Goal: Task Accomplishment & Management: Manage account settings

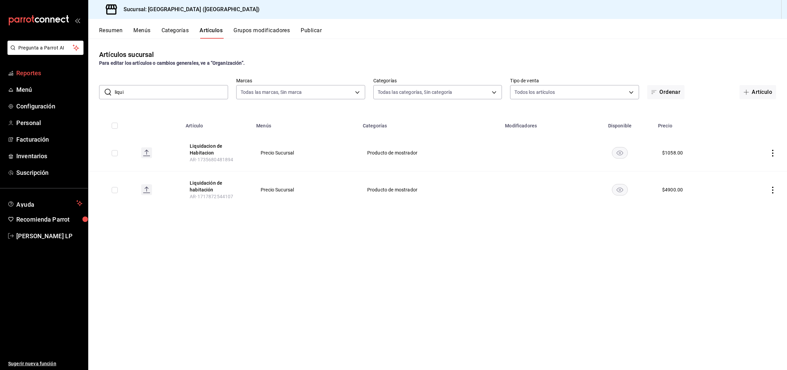
click at [40, 73] on span "Reportes" at bounding box center [49, 73] width 66 height 9
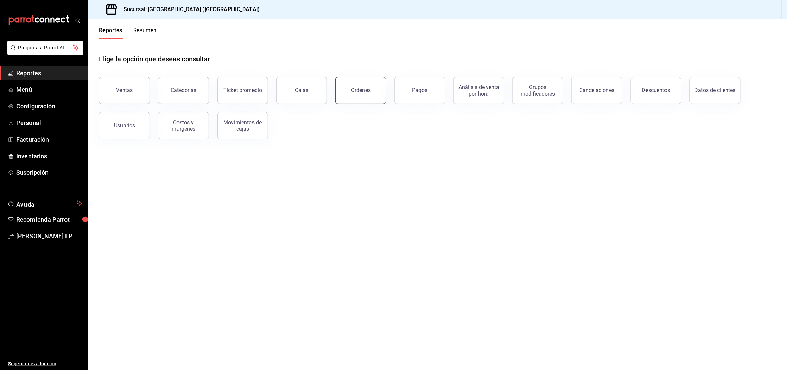
click at [372, 91] on button "Órdenes" at bounding box center [360, 90] width 51 height 27
click at [372, 91] on html "Pregunta a Parrot AI Reportes Menú Configuración Personal Facturación Inventari…" at bounding box center [393, 185] width 787 height 370
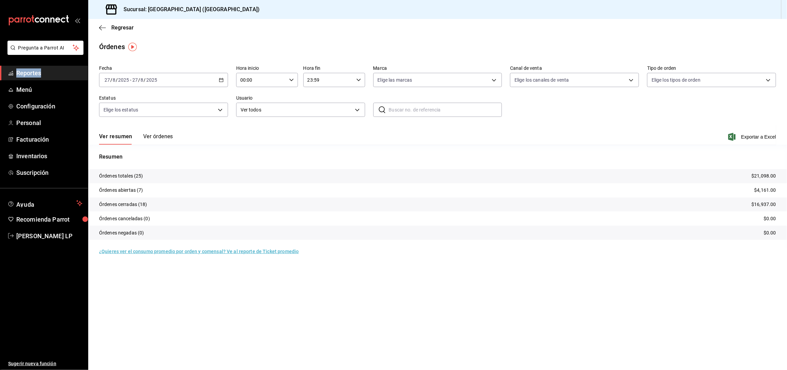
click at [222, 80] on icon "button" at bounding box center [221, 80] width 5 height 5
click at [113, 116] on span "Ayer" at bounding box center [131, 115] width 53 height 7
click at [44, 235] on span "[PERSON_NAME] LP" at bounding box center [49, 236] width 66 height 9
